Goal: Task Accomplishment & Management: Use online tool/utility

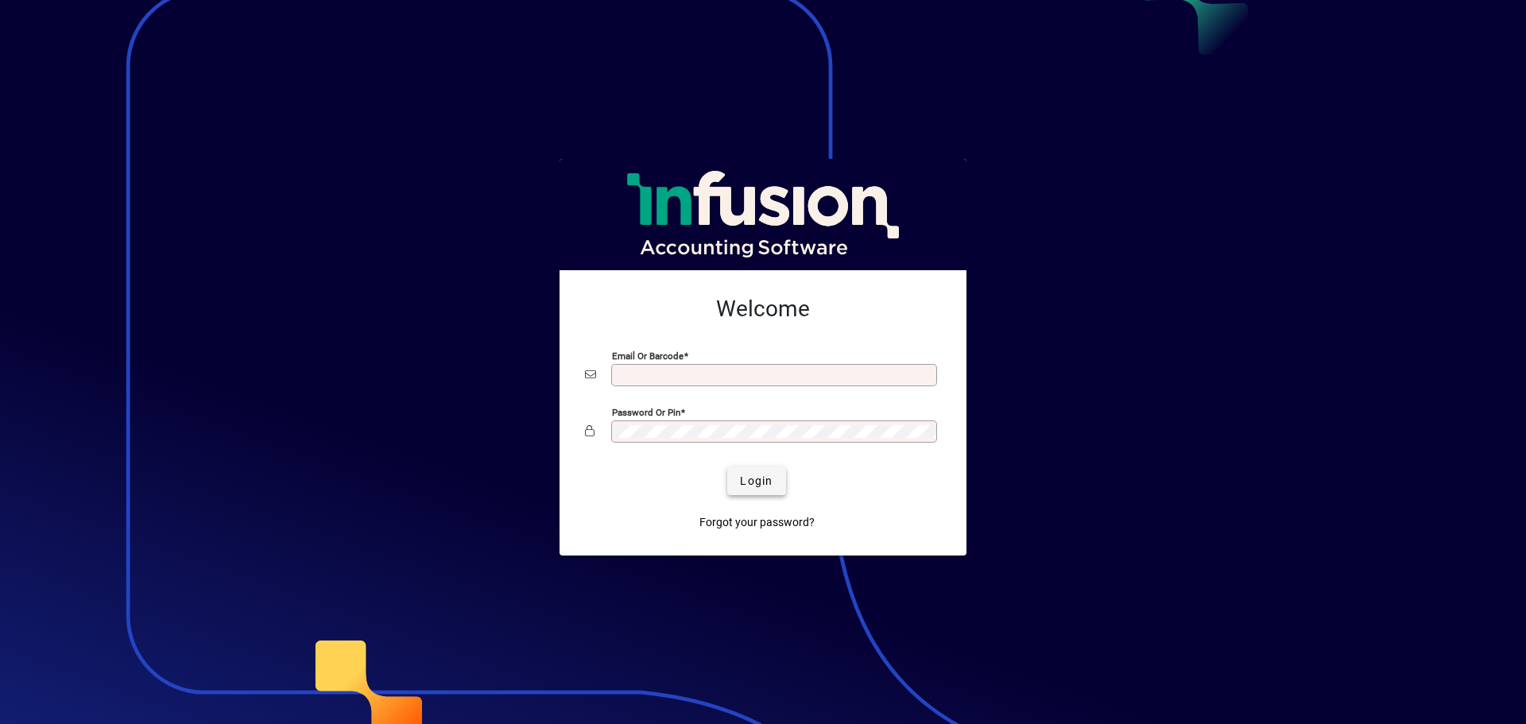
type input "**********"
click at [749, 486] on span "Login" at bounding box center [756, 481] width 33 height 17
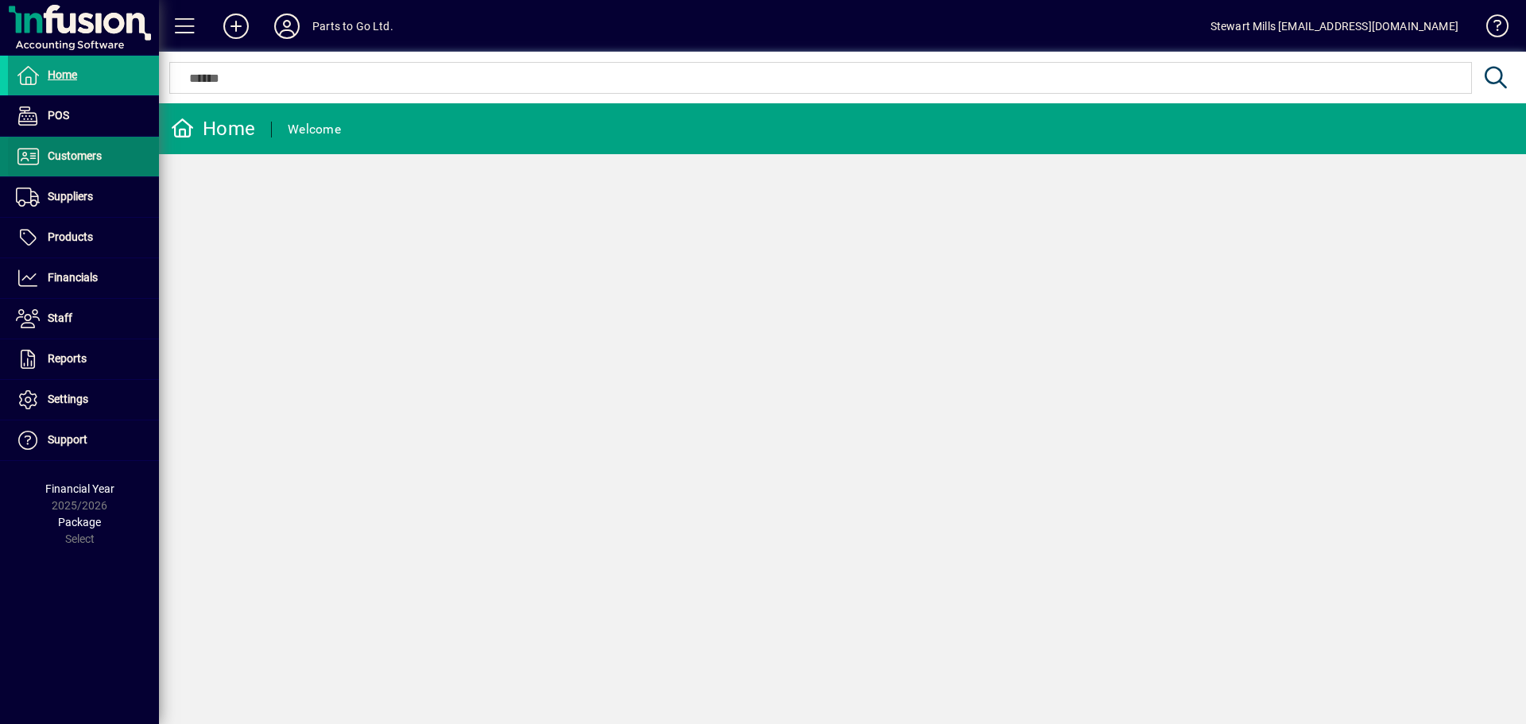
click at [96, 146] on span at bounding box center [83, 156] width 151 height 38
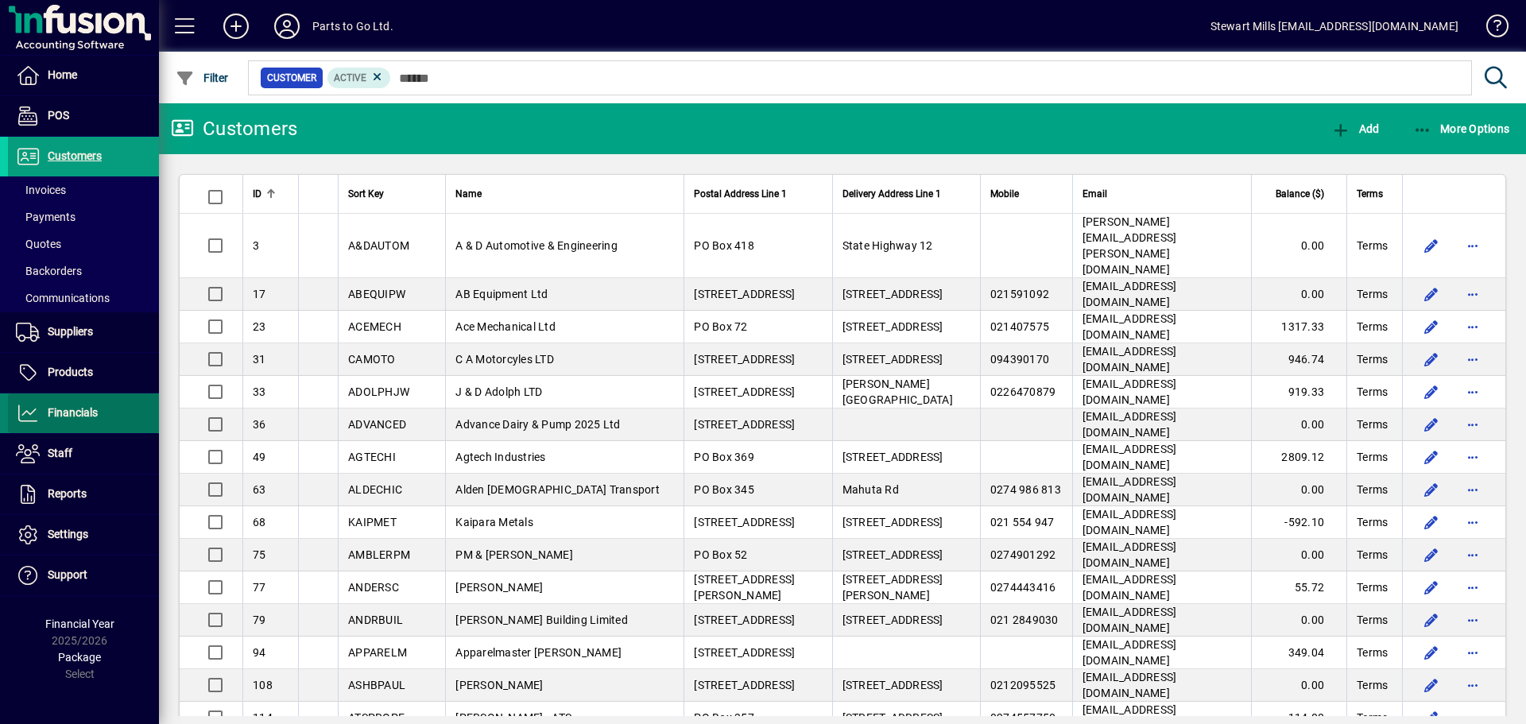
click at [89, 414] on span "Financials" at bounding box center [73, 412] width 50 height 13
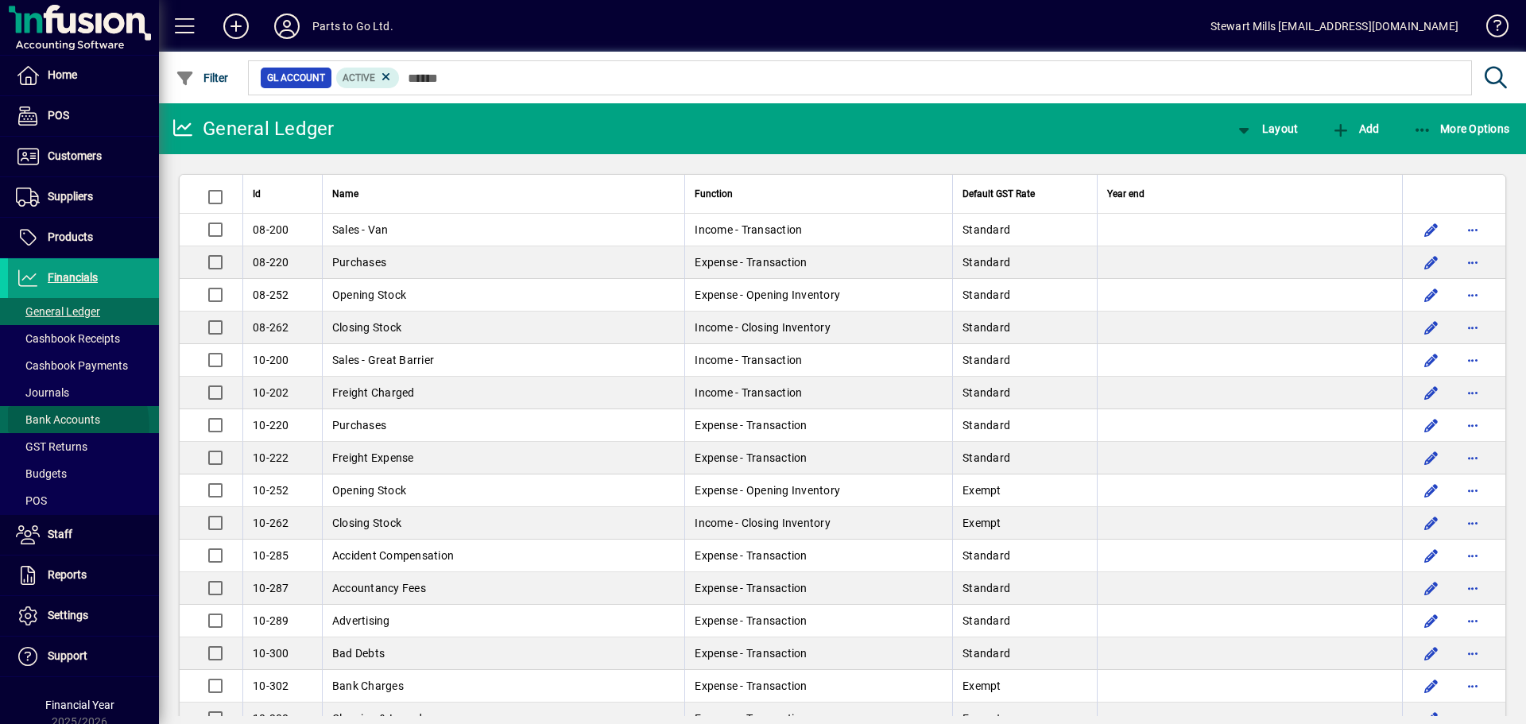
click at [54, 427] on span "Bank Accounts" at bounding box center [54, 420] width 92 height 17
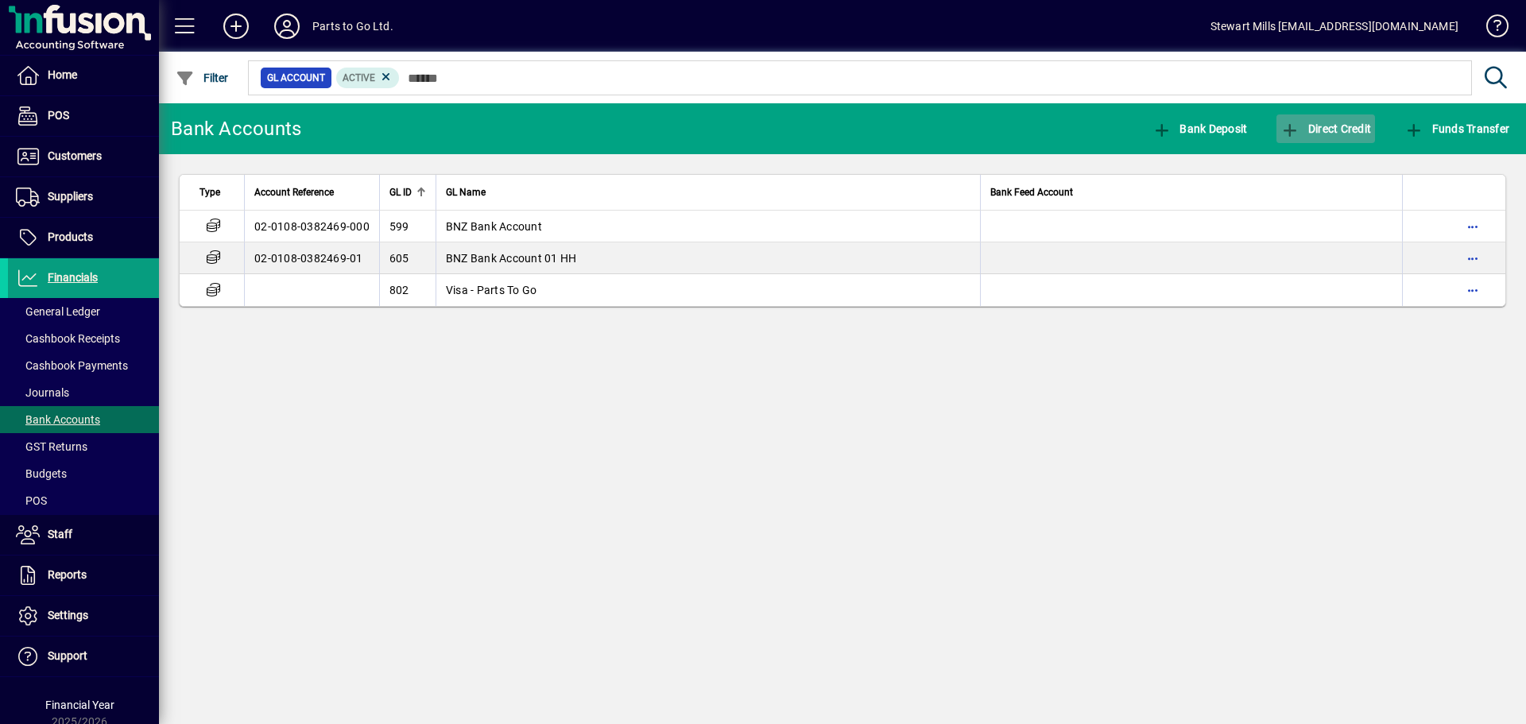
click at [1298, 136] on icon "button" at bounding box center [1290, 130] width 20 height 16
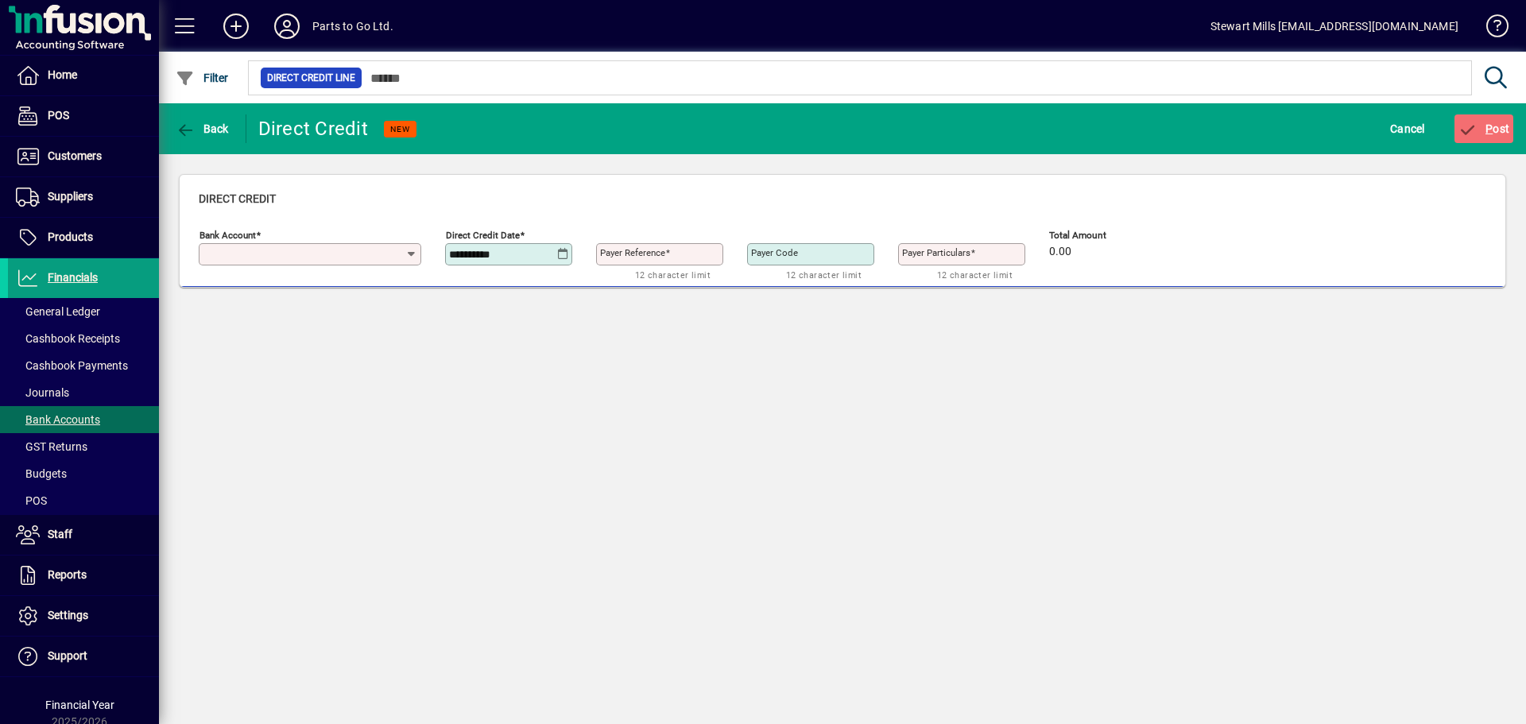
type input "**********"
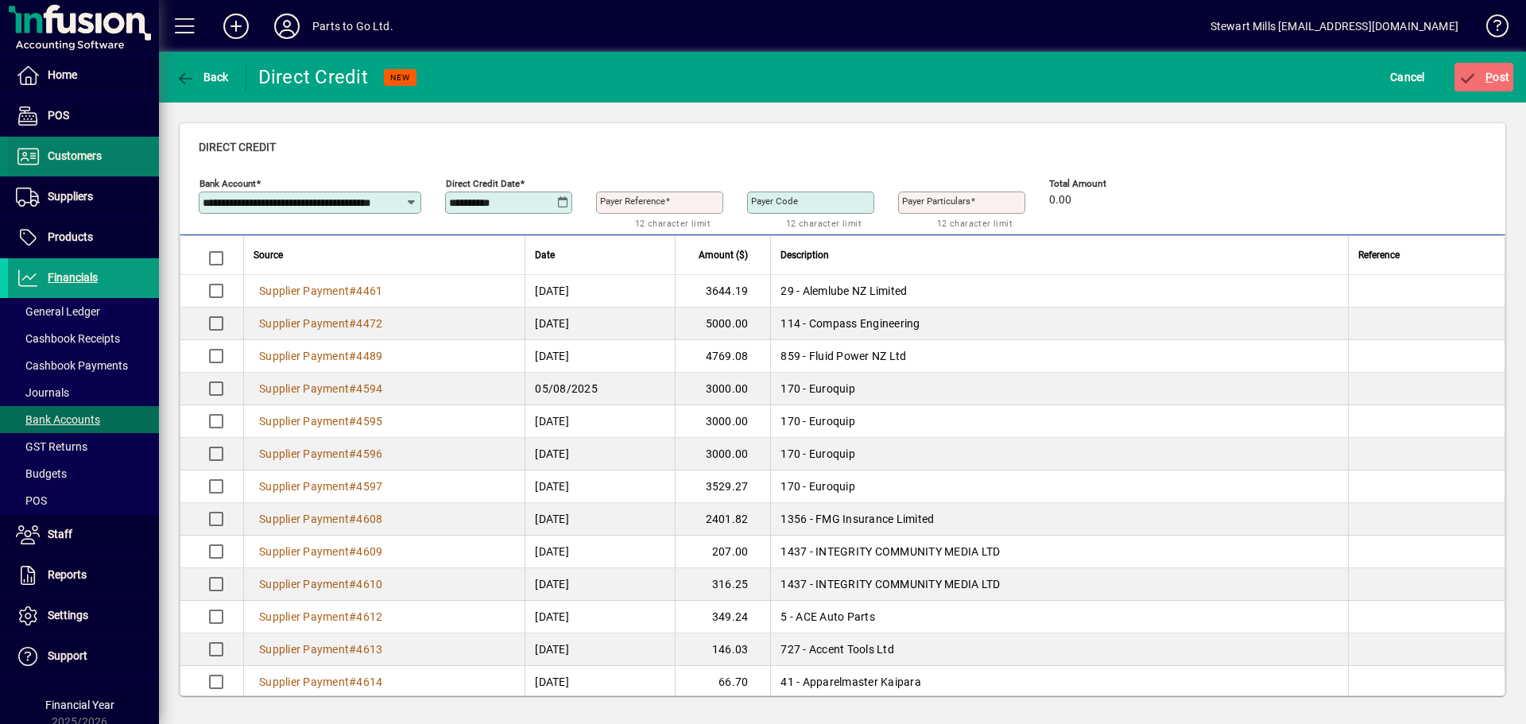
click at [91, 159] on span "Customers" at bounding box center [75, 155] width 54 height 13
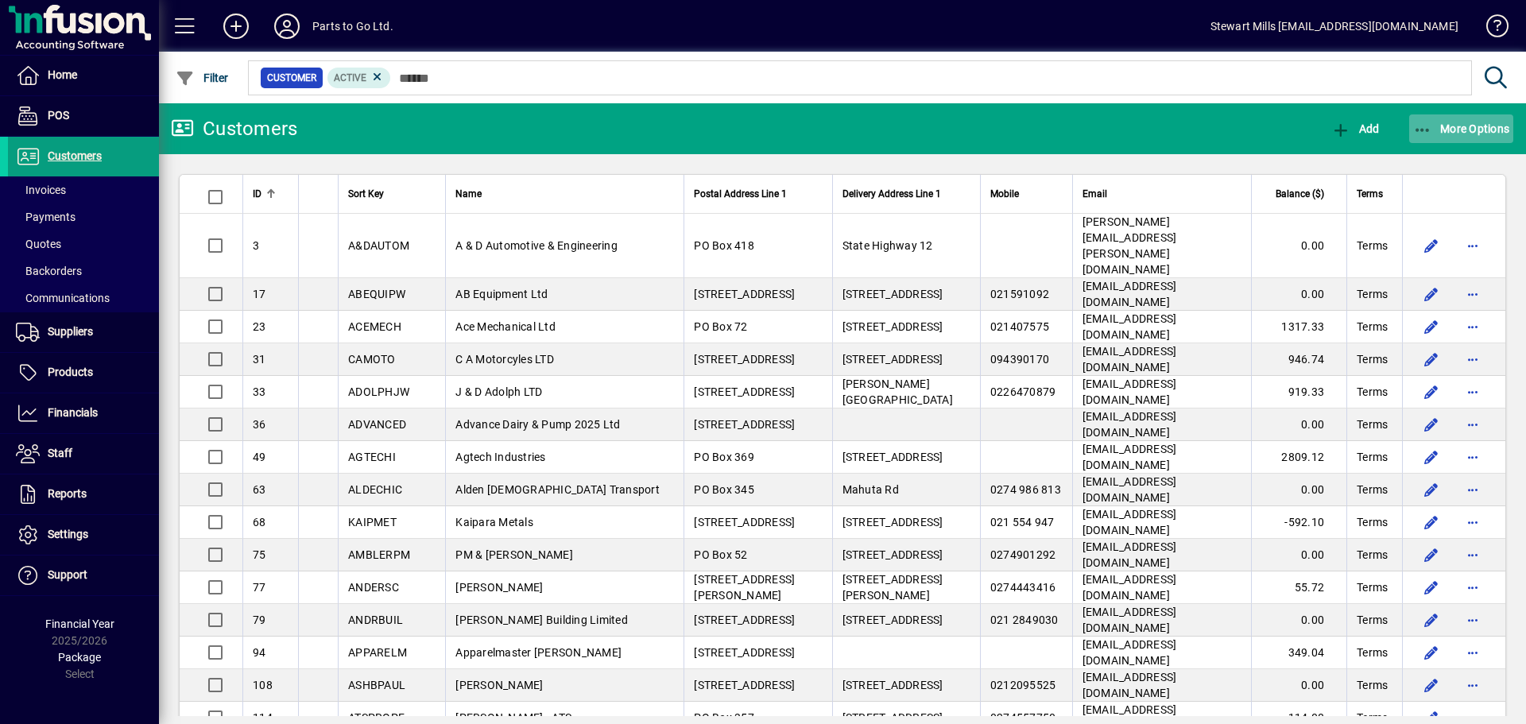
click at [1433, 138] on span "button" at bounding box center [1461, 129] width 105 height 38
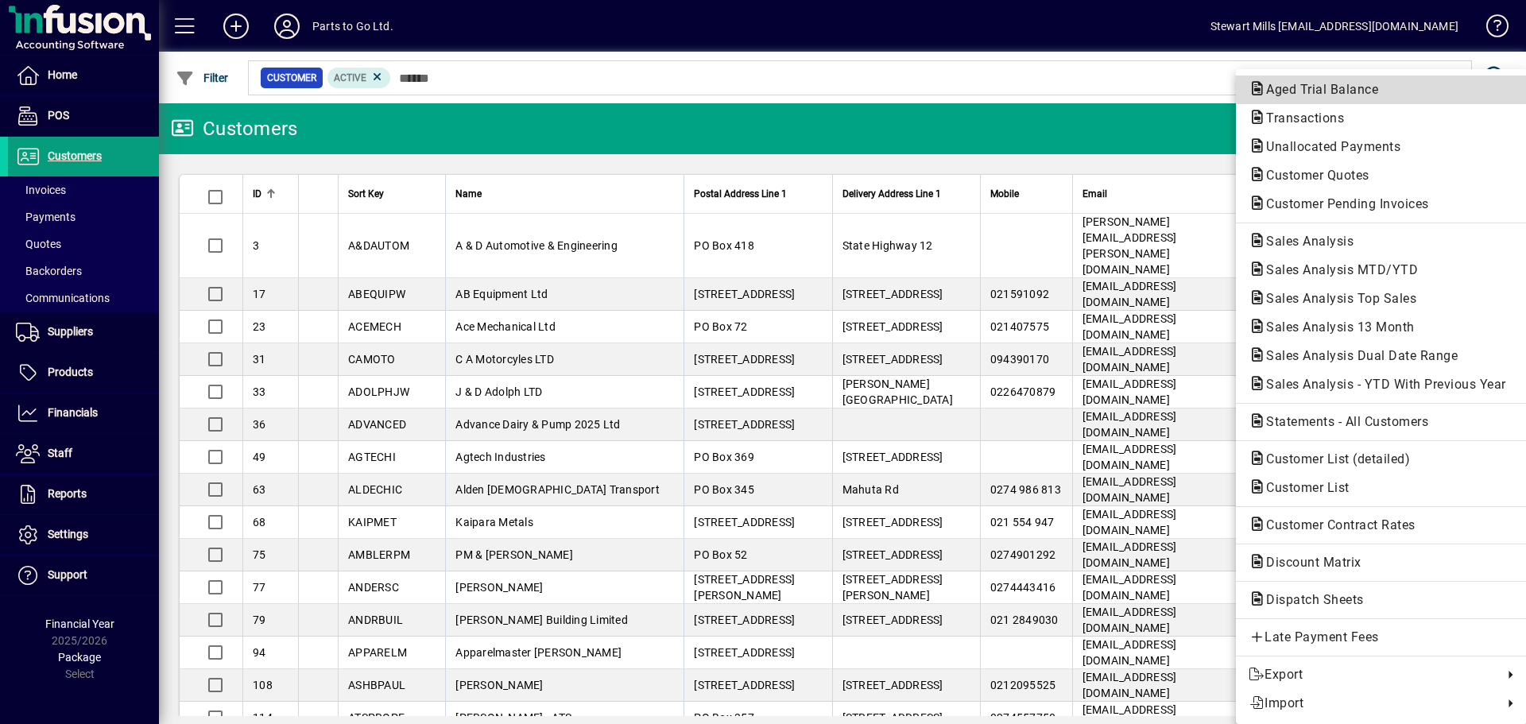
click at [1295, 91] on span "Aged Trial Balance" at bounding box center [1316, 89] width 137 height 15
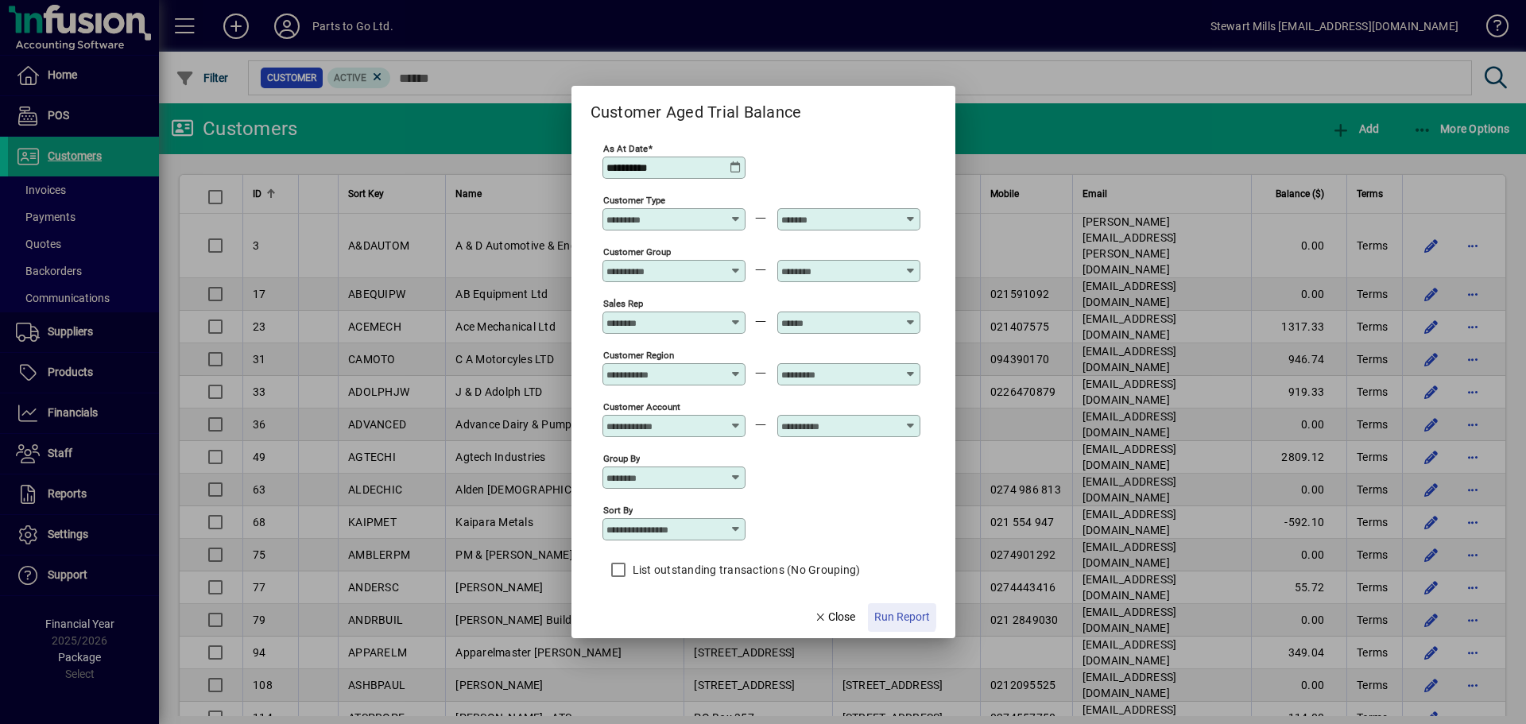
click at [894, 616] on span "Run Report" at bounding box center [902, 617] width 56 height 17
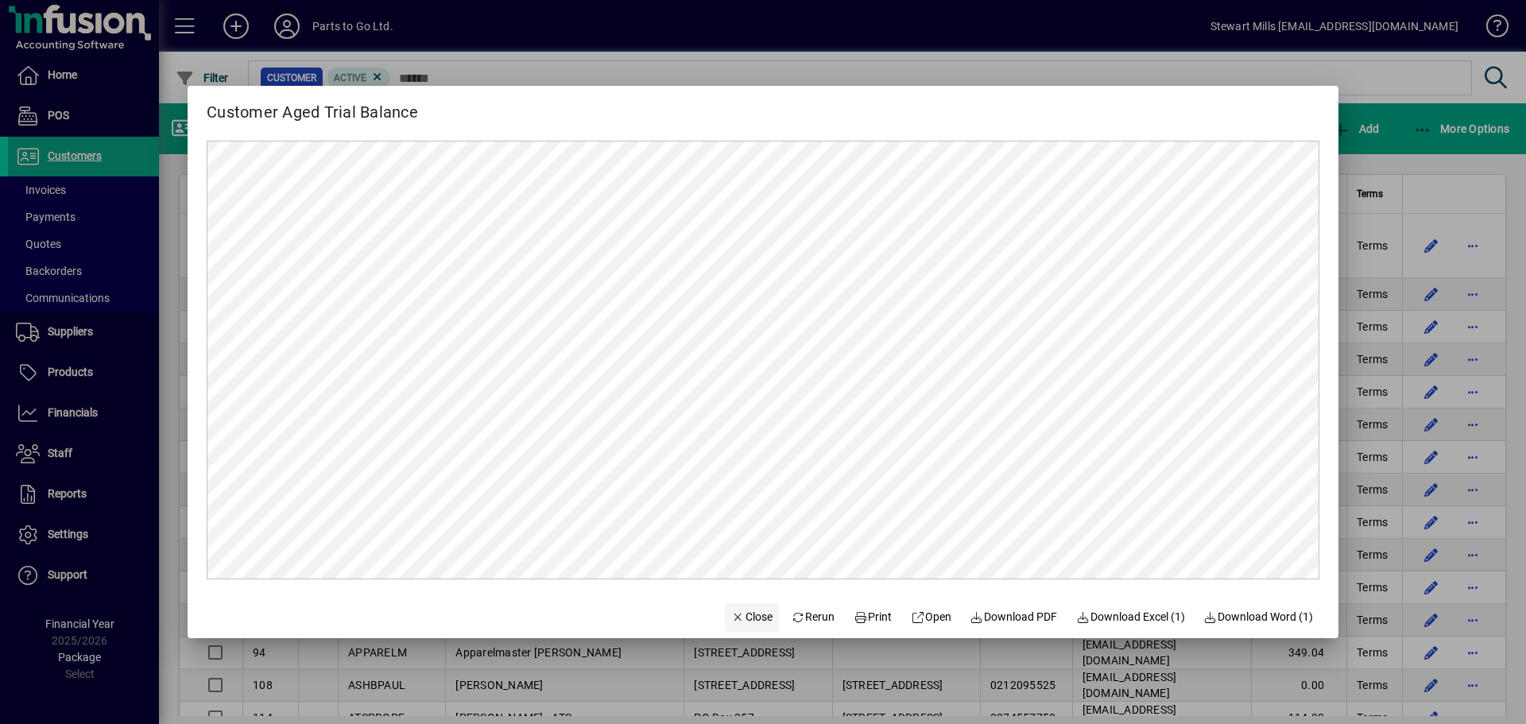
click at [731, 619] on span "Close" at bounding box center [751, 617] width 41 height 17
